Goal: Task Accomplishment & Management: Use online tool/utility

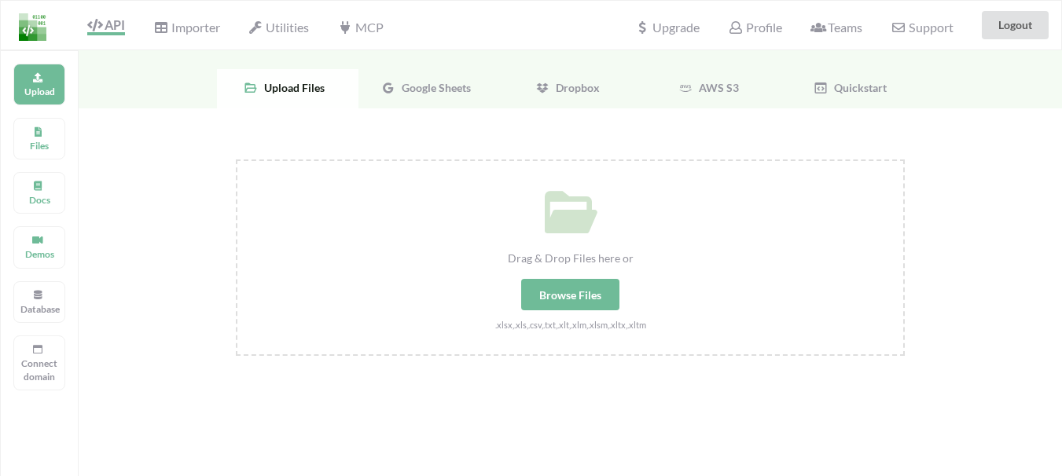
click at [426, 85] on span "Google Sheets" at bounding box center [432, 87] width 75 height 13
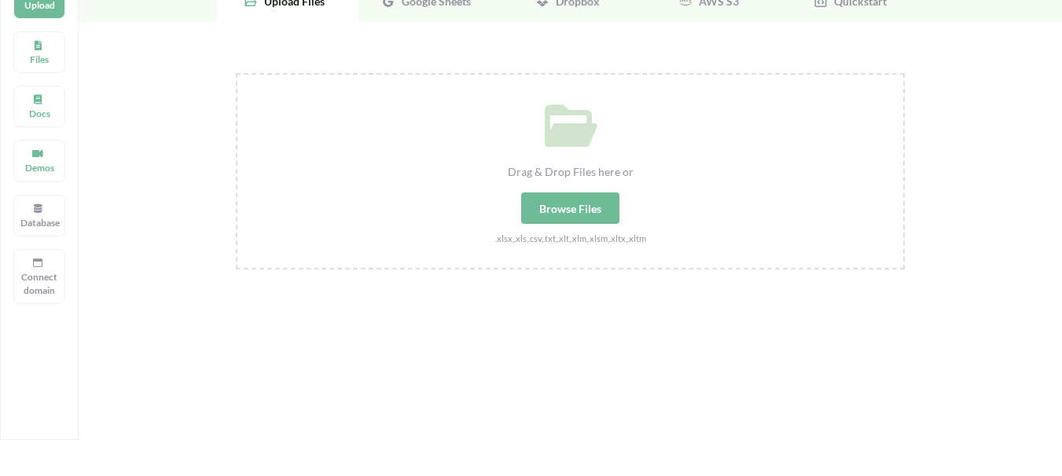
scroll to position [50, 0]
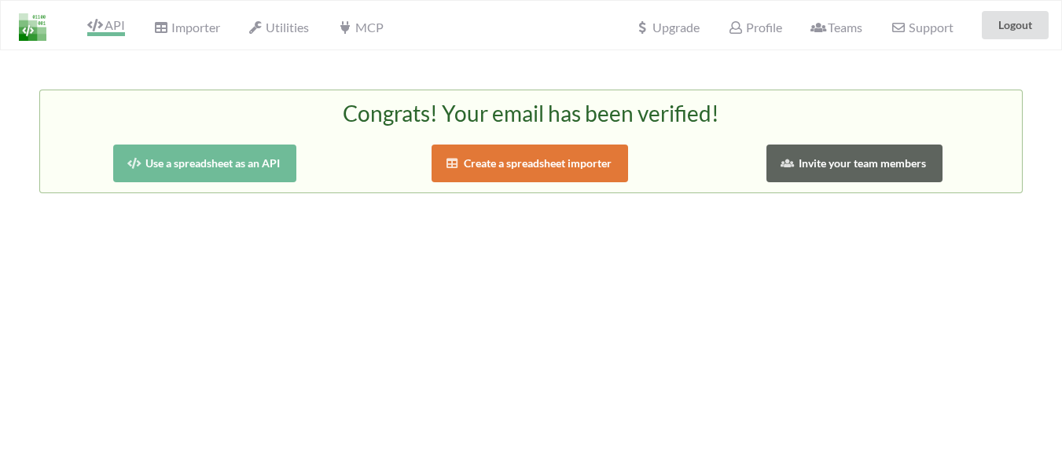
click at [108, 25] on span "API" at bounding box center [106, 26] width 38 height 19
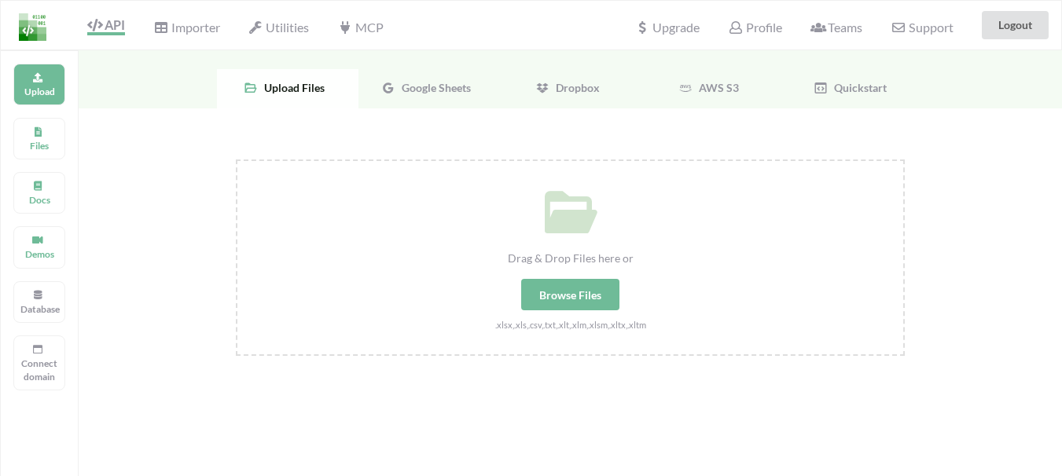
click at [410, 87] on span "Google Sheets" at bounding box center [432, 87] width 75 height 13
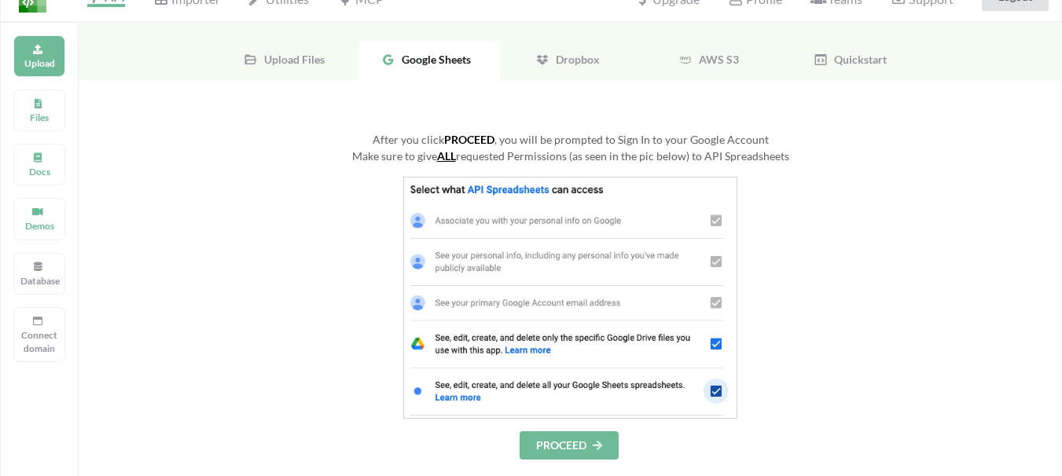
scroll to position [79, 0]
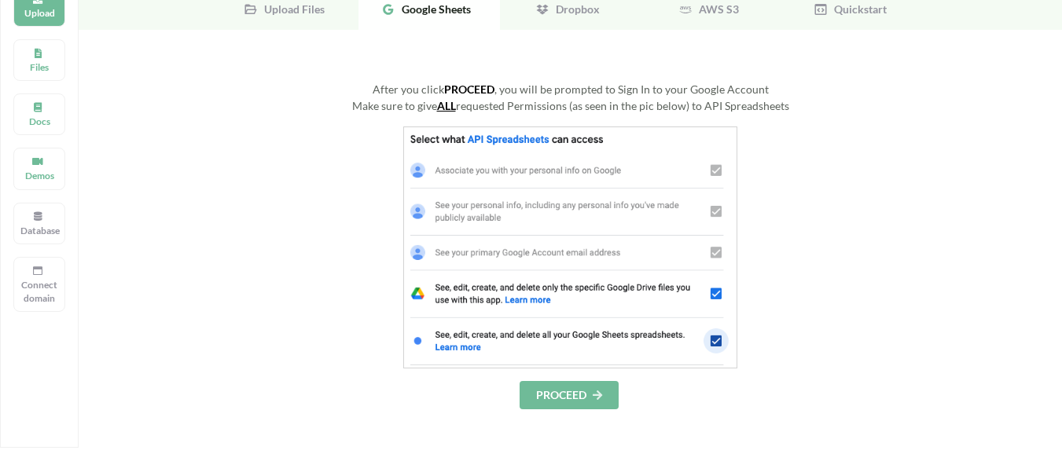
click at [588, 395] on button "PROCEED" at bounding box center [569, 395] width 99 height 28
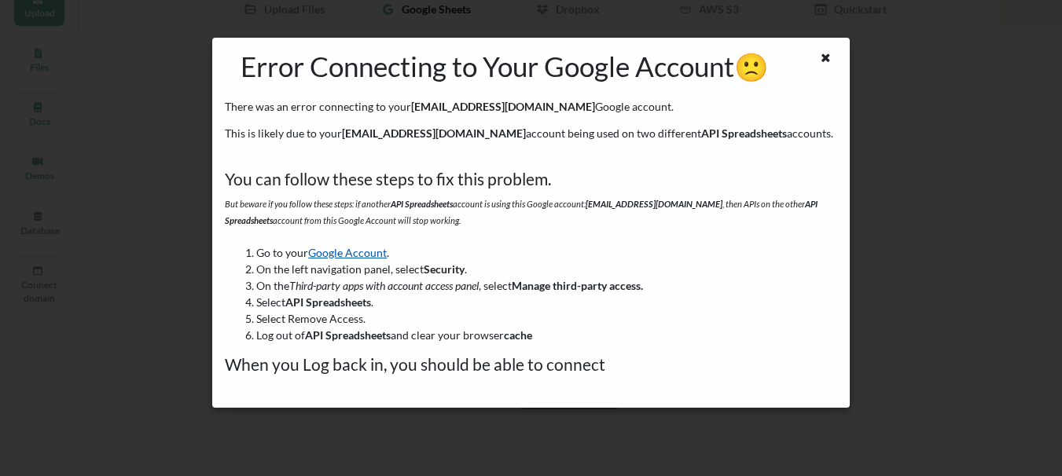
click at [363, 251] on link "Google Account" at bounding box center [347, 252] width 79 height 13
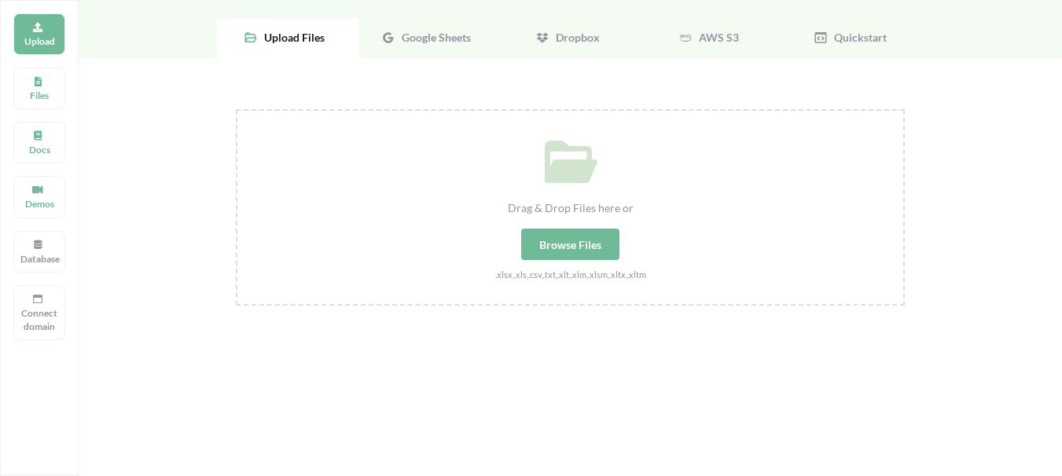
scroll to position [79, 0]
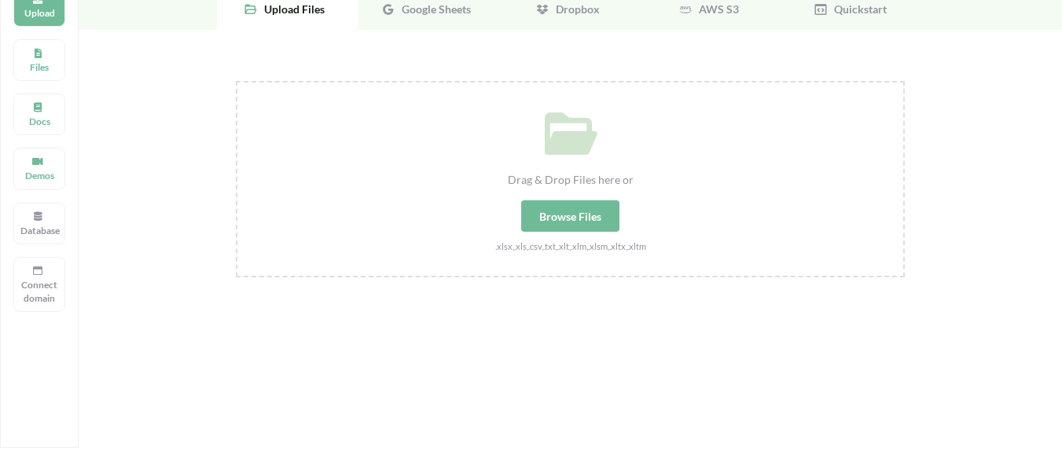
click at [571, 212] on div "Browse Files" at bounding box center [570, 215] width 98 height 31
click at [236, 81] on input "Drag & Drop Files here or Browse Files .xlsx,.xls,.csv,.txt,.xlt,.xlm,.xlsm,.xl…" at bounding box center [236, 81] width 0 height 0
type input "C:\fakepath\PNA REGISTER 2025 - GOREGAON WORKSHOP.csv"
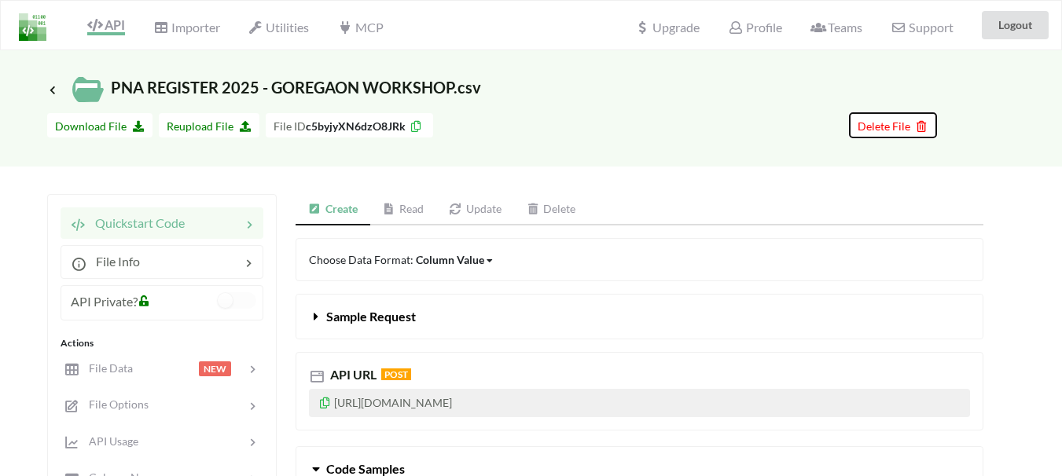
click at [867, 119] on span "Delete File" at bounding box center [893, 125] width 71 height 13
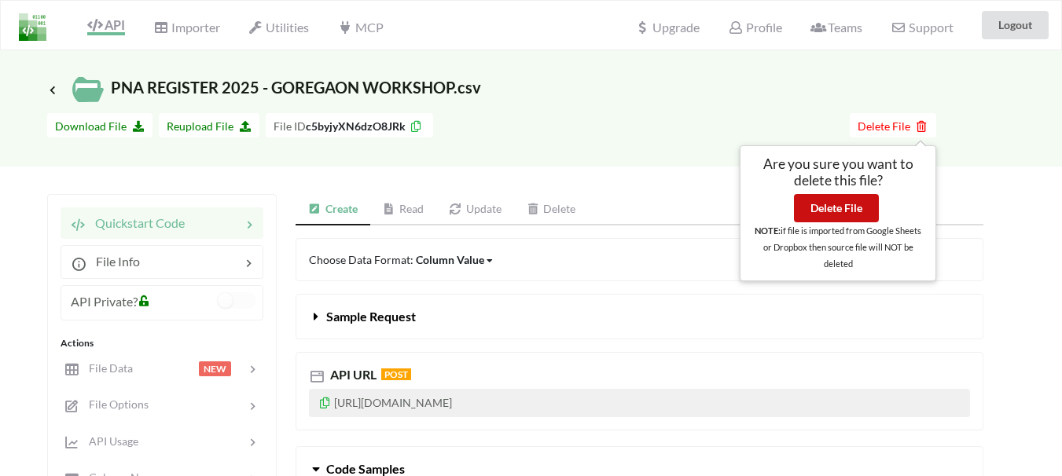
click at [833, 220] on button "Delete File" at bounding box center [836, 208] width 85 height 28
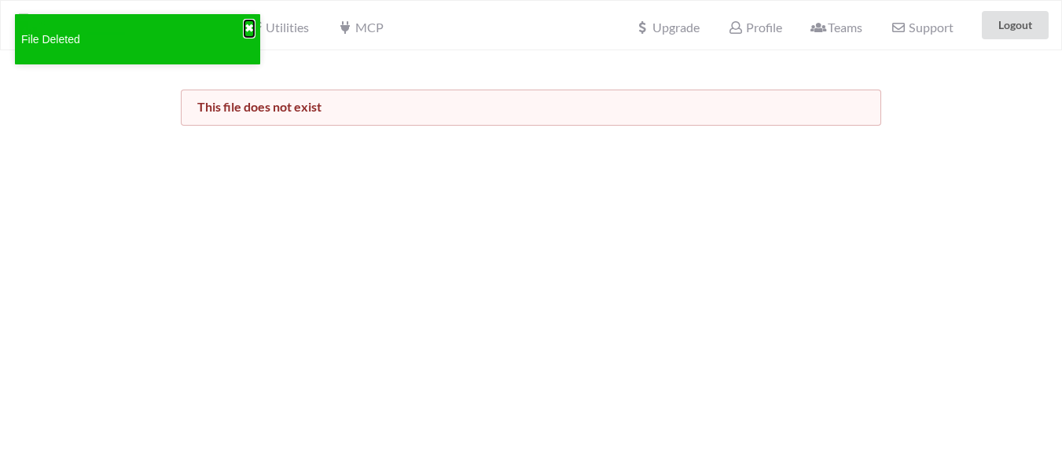
click at [247, 29] on button "✖" at bounding box center [248, 28] width 9 height 17
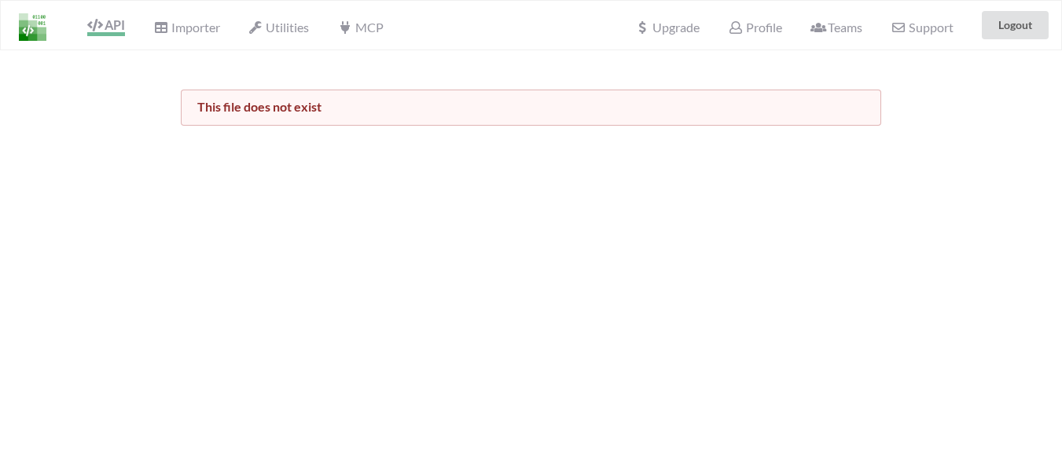
click at [115, 27] on span "API" at bounding box center [106, 26] width 38 height 19
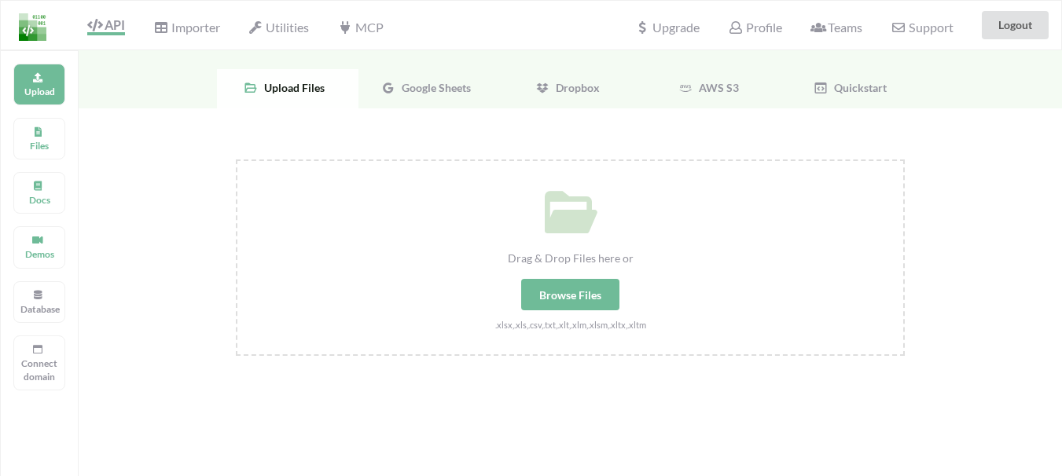
click at [428, 87] on span "Google Sheets" at bounding box center [432, 87] width 75 height 13
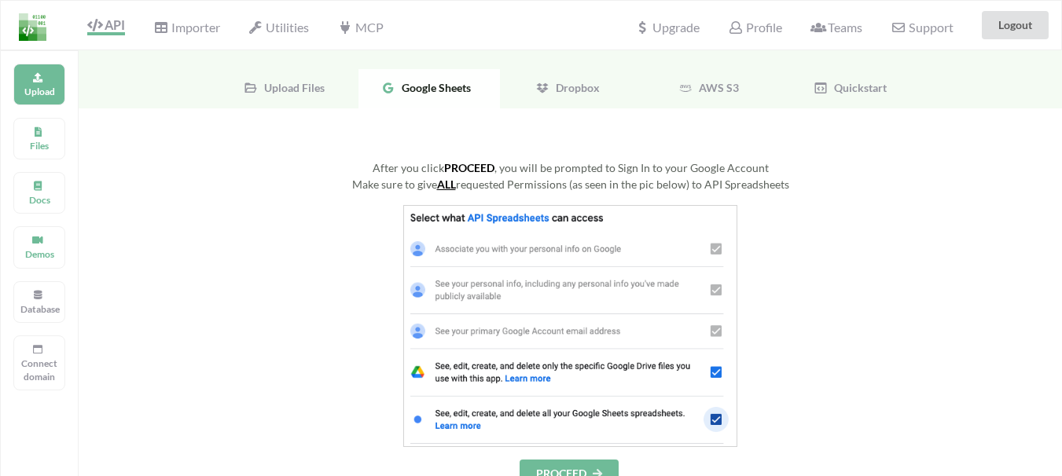
click at [303, 200] on div "After you click PROCEED , you will be prompted to Sign In to your Google Accoun…" at bounding box center [570, 324] width 669 height 329
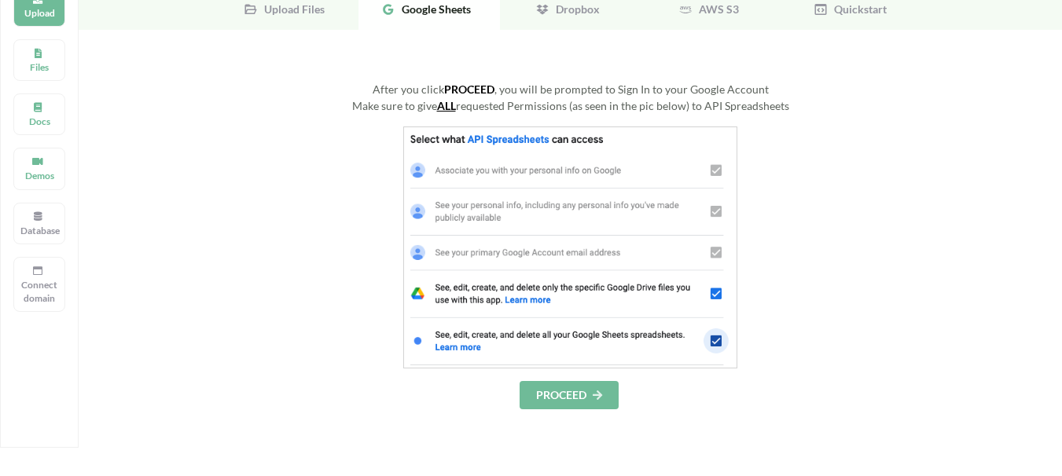
click at [572, 394] on button "PROCEED" at bounding box center [569, 395] width 99 height 28
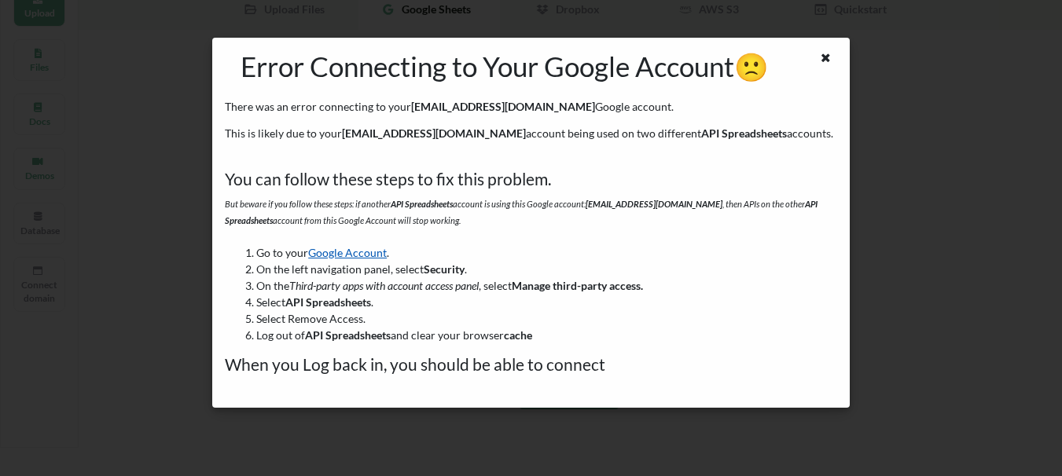
click at [374, 252] on link "Google Account" at bounding box center [347, 252] width 79 height 13
